Goal: Information Seeking & Learning: Learn about a topic

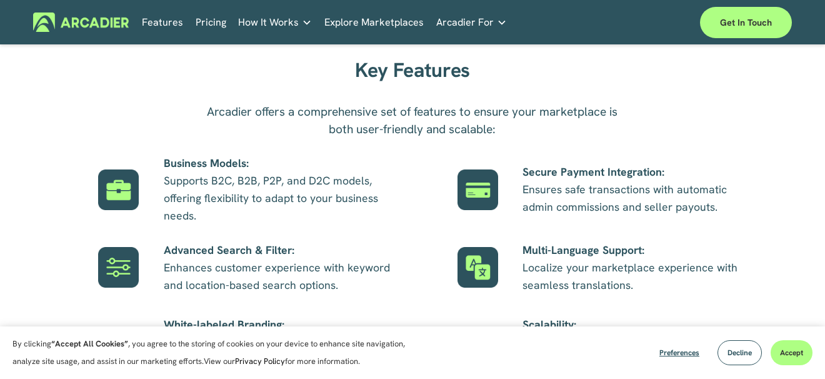
scroll to position [696, 0]
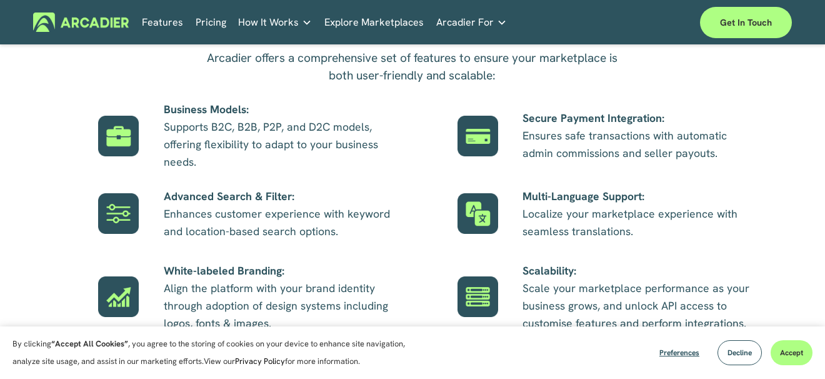
drag, startPoint x: 831, startPoint y: 38, endPoint x: 838, endPoint y: 115, distance: 77.9
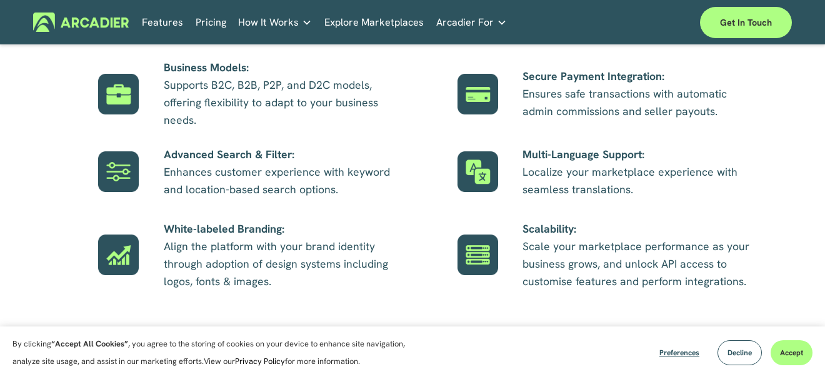
scroll to position [0, 0]
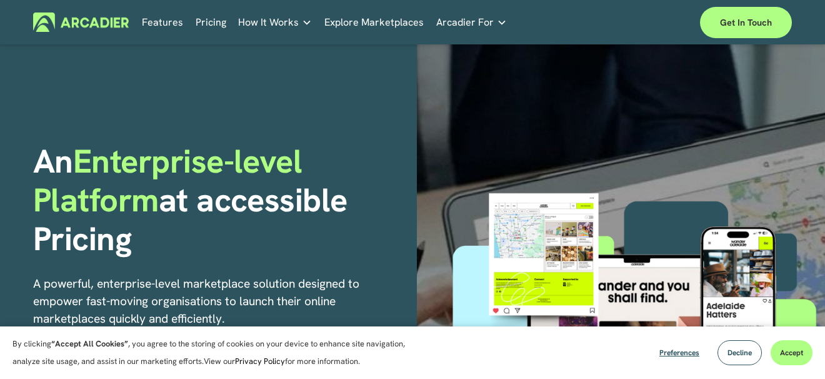
click at [212, 24] on link "Pricing" at bounding box center [211, 22] width 31 height 19
